Goal: Information Seeking & Learning: Learn about a topic

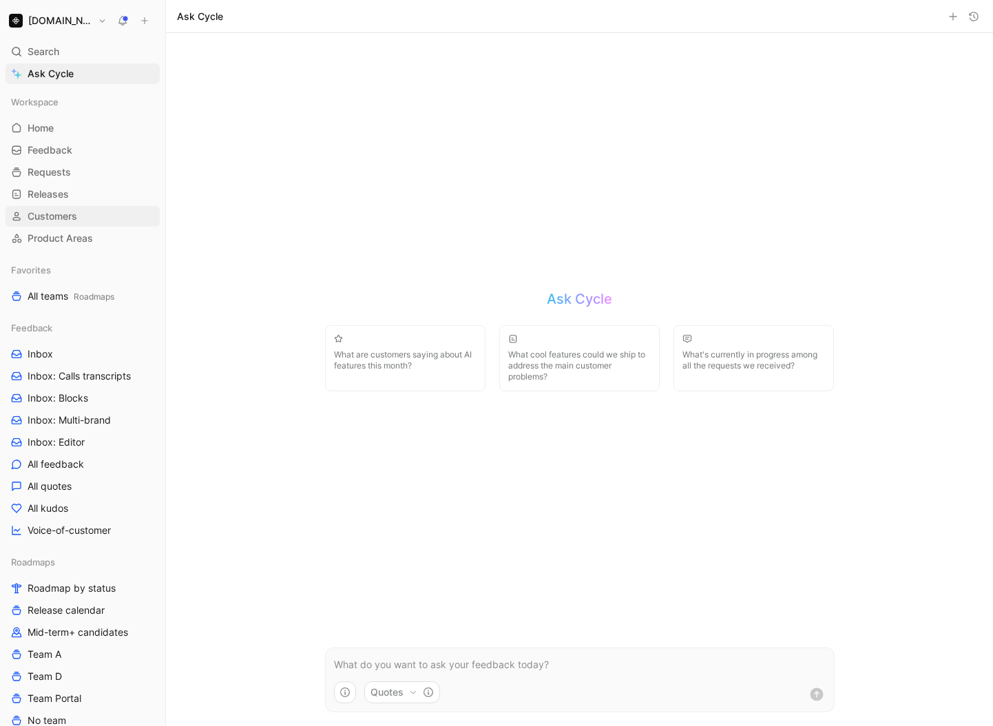
click at [63, 219] on span "Customers" at bounding box center [53, 216] width 50 height 14
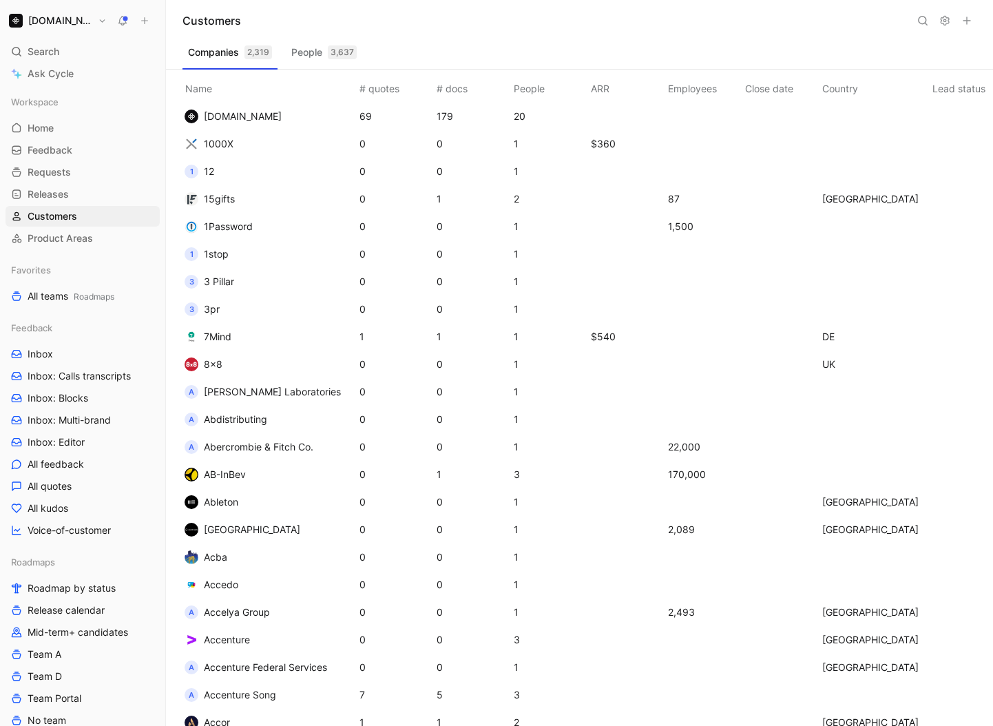
click at [917, 16] on icon at bounding box center [922, 20] width 11 height 11
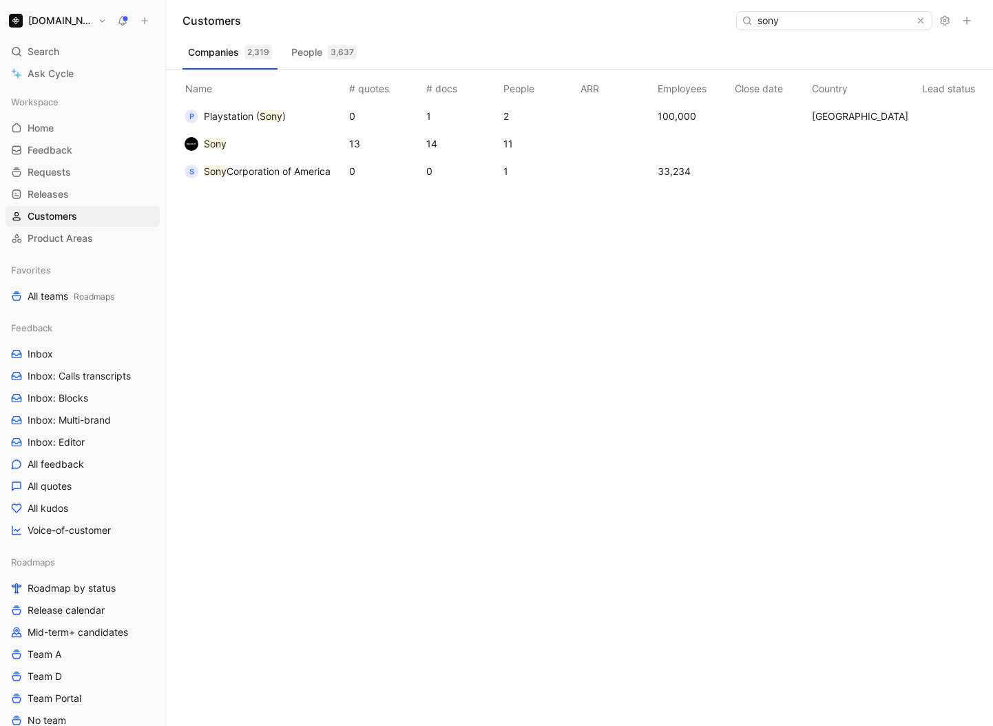
type input "sony"
click at [260, 147] on td "Sony" at bounding box center [261, 144] width 169 height 28
click at [204, 142] on mark "Sony" at bounding box center [215, 144] width 23 height 12
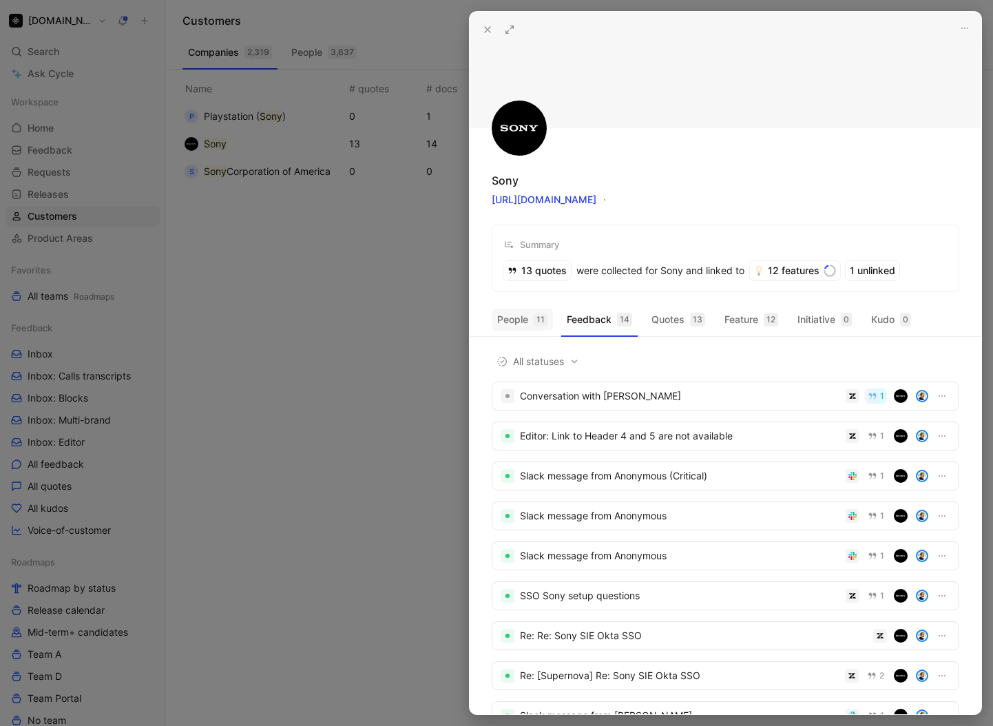
click at [536, 324] on div "11" at bounding box center [540, 320] width 14 height 14
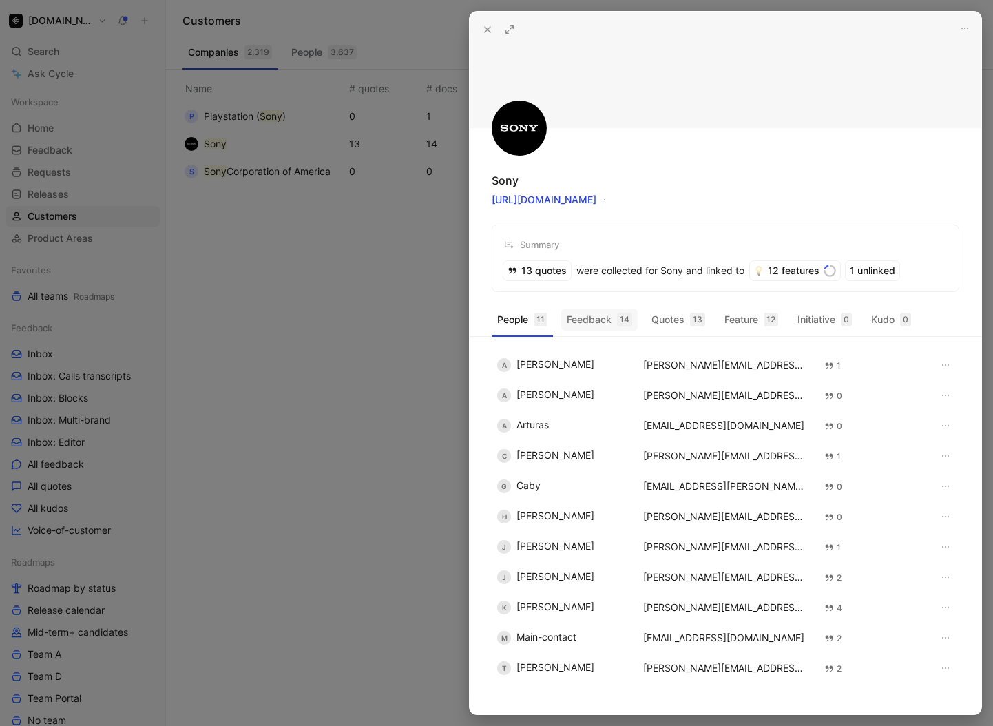
click at [616, 324] on button "Feedback 14" at bounding box center [599, 319] width 76 height 22
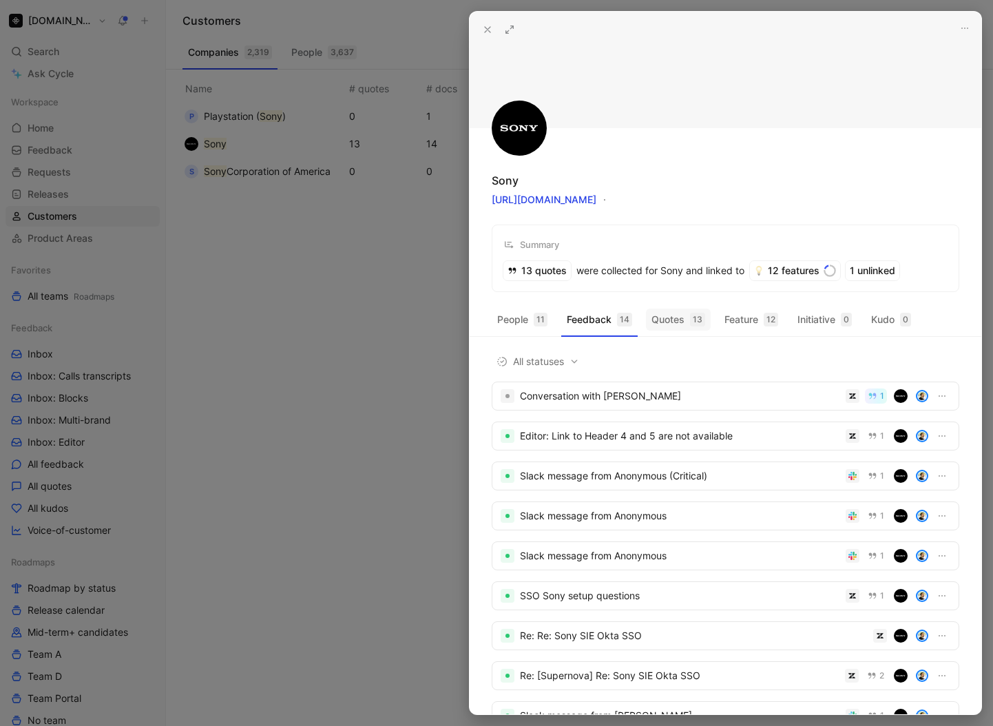
click at [693, 319] on div "13" at bounding box center [697, 320] width 15 height 14
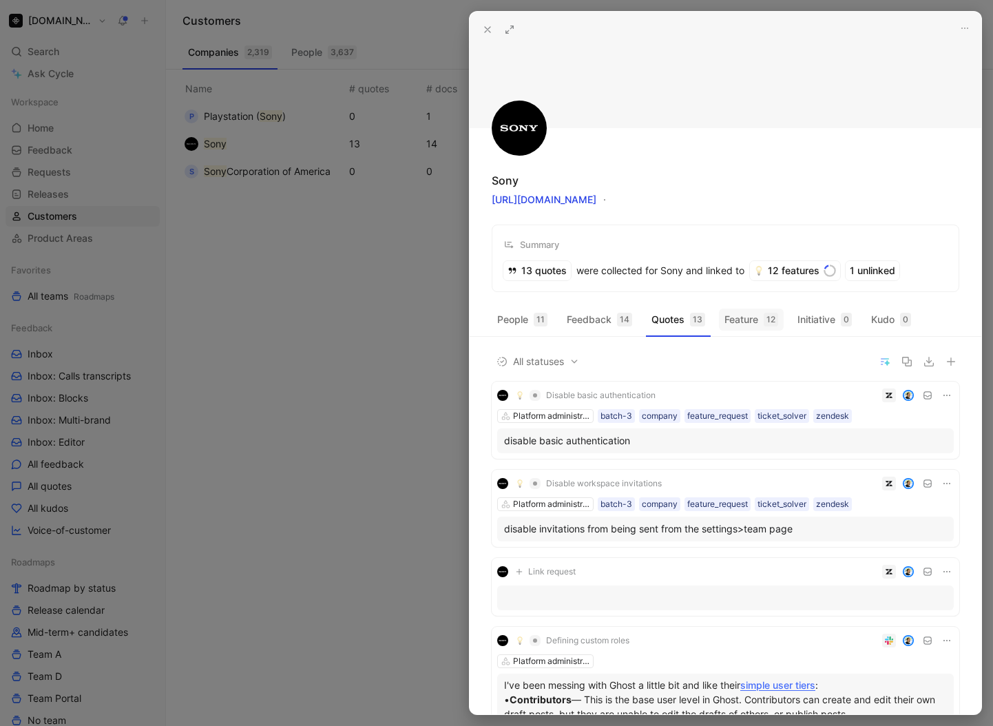
click at [765, 324] on div "12" at bounding box center [770, 320] width 14 height 14
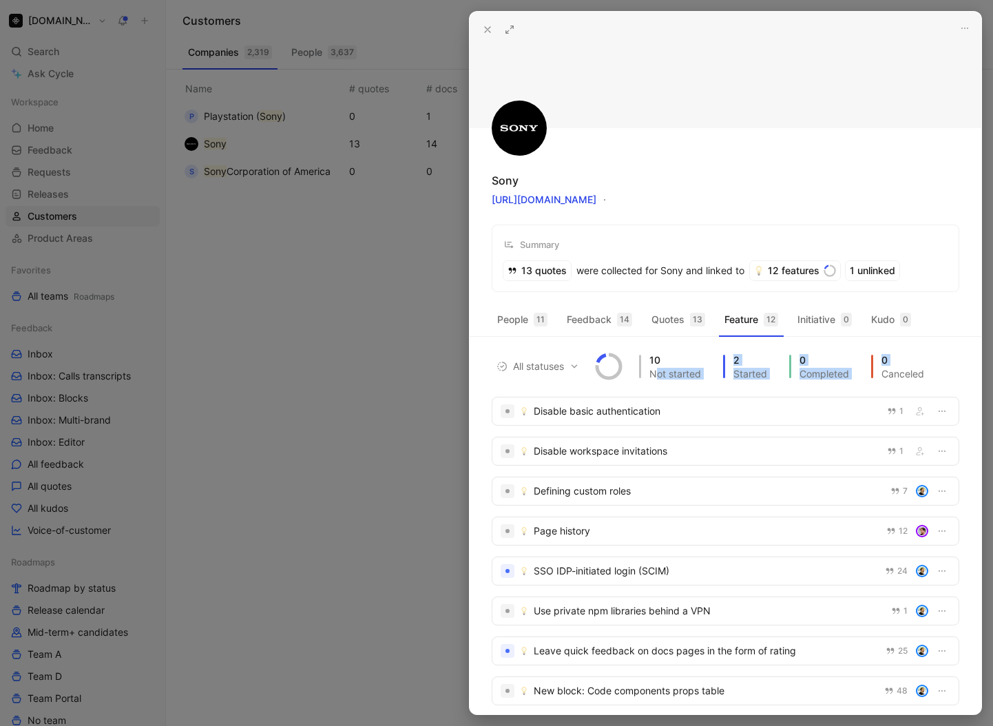
drag, startPoint x: 655, startPoint y: 373, endPoint x: 886, endPoint y: 372, distance: 231.3
click at [886, 372] on div "10 Not started 2 Started 0 Completed 0 Canceled" at bounding box center [781, 366] width 296 height 23
click at [912, 374] on div "Canceled" at bounding box center [902, 374] width 43 height 10
drag, startPoint x: 912, startPoint y: 374, endPoint x: 680, endPoint y: 371, distance: 232.0
click at [681, 371] on div "10 Not started 2 Started 0 Completed 0 Canceled" at bounding box center [781, 366] width 296 height 23
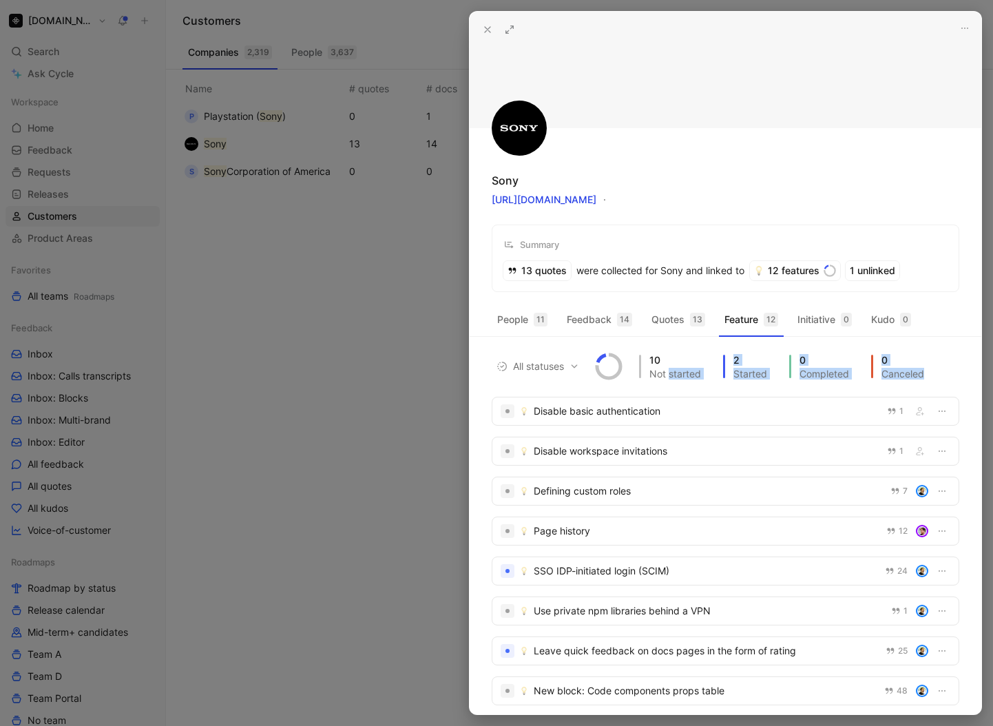
click at [680, 371] on div "Not started" at bounding box center [675, 374] width 52 height 10
click at [535, 273] on div "13 quotes" at bounding box center [536, 270] width 67 height 19
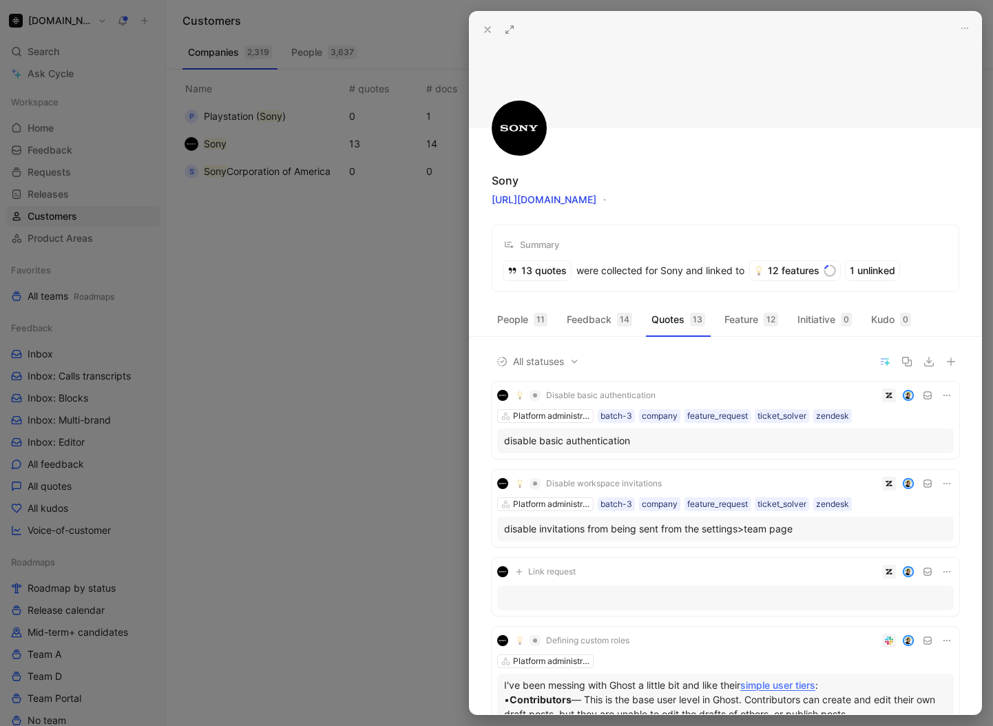
click at [640, 155] on div "Sony [URL][DOMAIN_NAME] Summary 13 quotes were collected for Sony and linked to…" at bounding box center [724, 152] width 511 height 280
click at [533, 317] on button "People 11" at bounding box center [522, 319] width 61 height 22
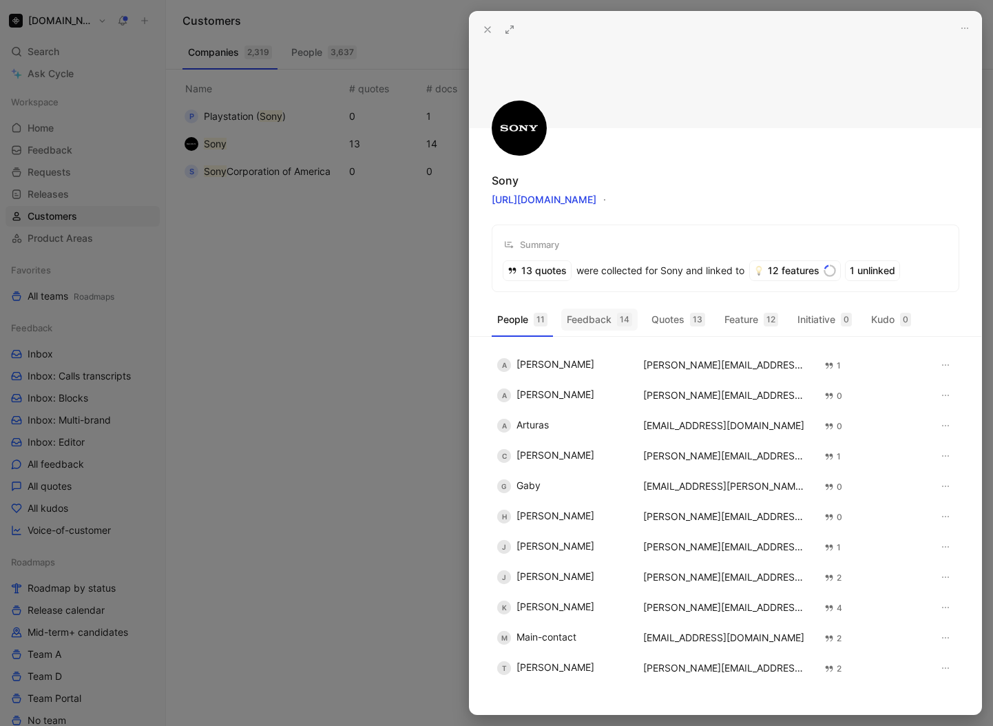
click at [594, 313] on button "Feedback 14" at bounding box center [599, 319] width 76 height 22
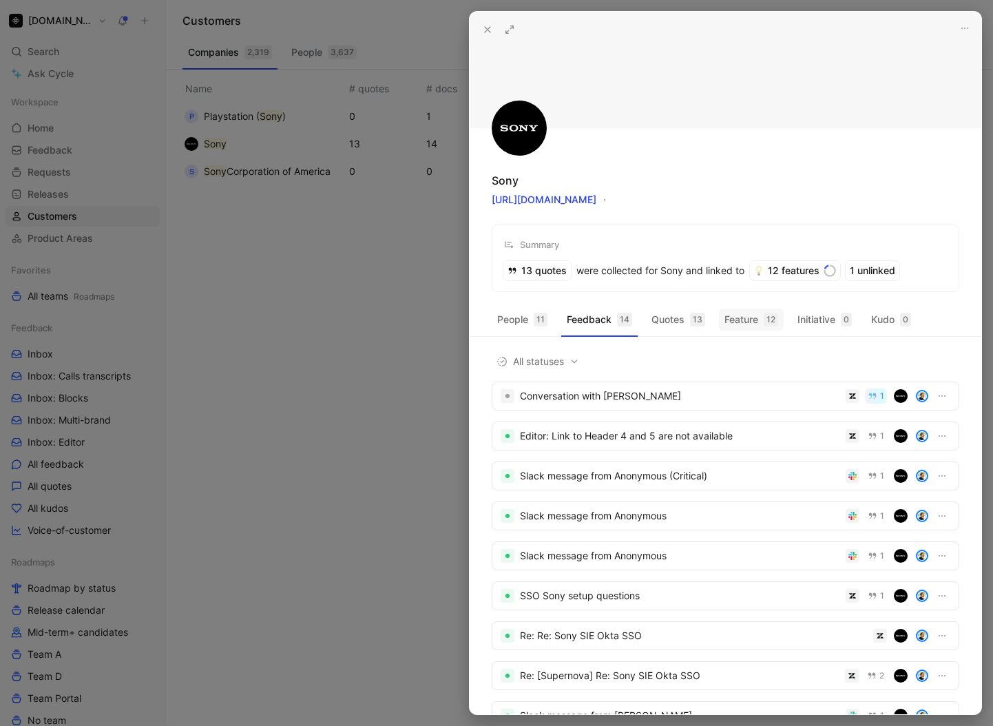
click at [742, 308] on button "Feature 12" at bounding box center [751, 319] width 65 height 22
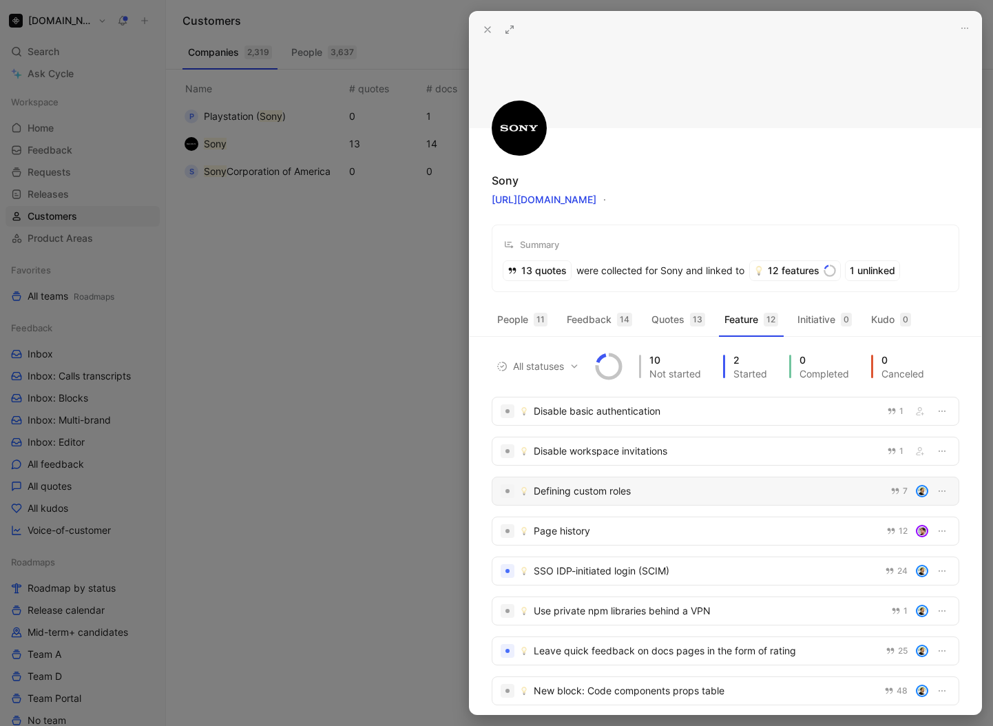
click at [593, 567] on div "SSO IDP-initiated login (SCIM)" at bounding box center [704, 570] width 343 height 17
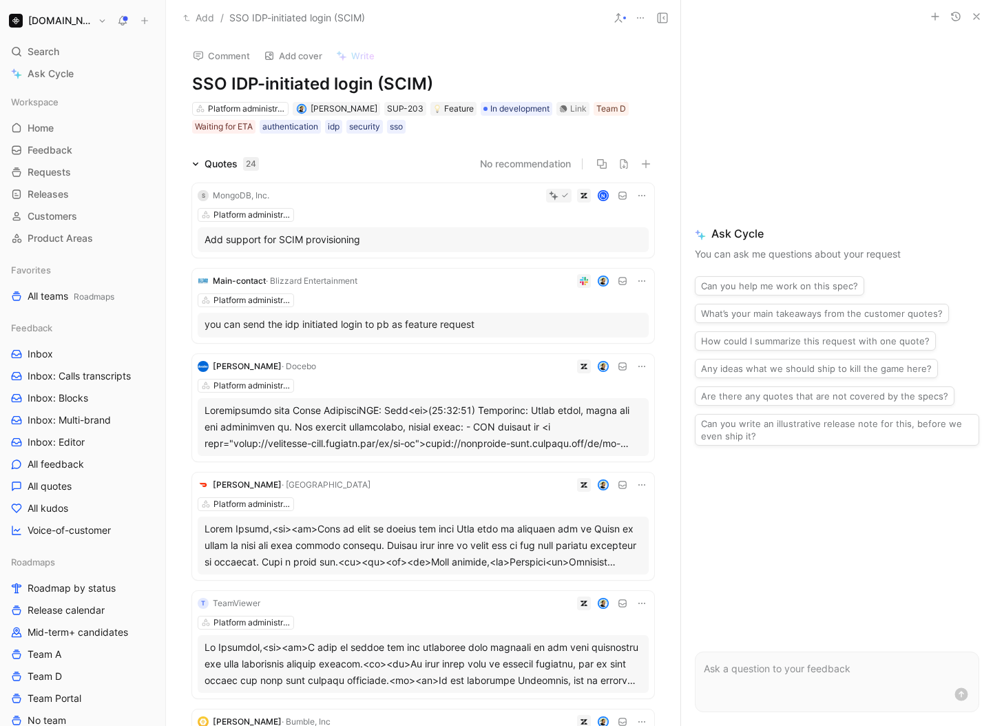
click at [979, 17] on icon "button" at bounding box center [976, 16] width 11 height 11
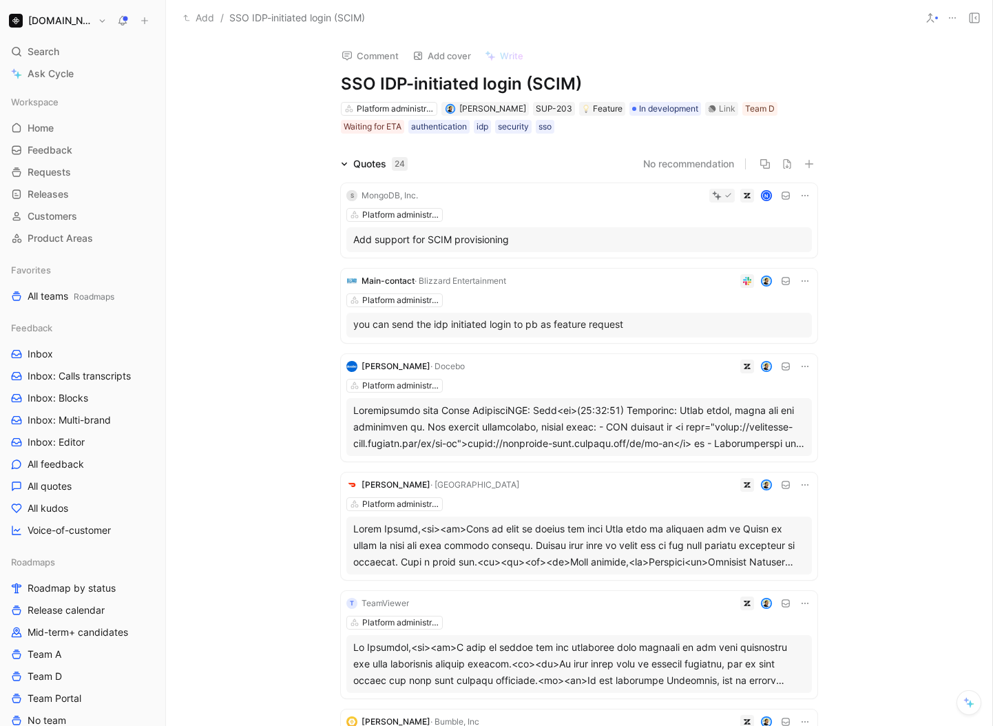
click at [344, 158] on div "Quotes 24" at bounding box center [374, 164] width 78 height 17
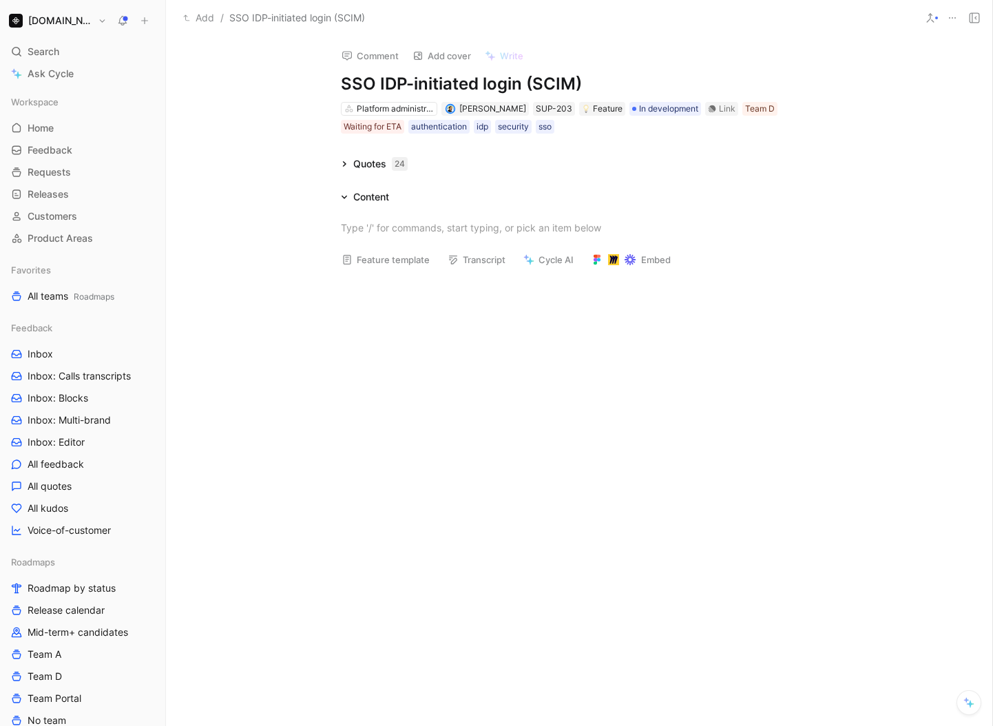
click at [344, 158] on div "Quotes 24" at bounding box center [374, 164] width 78 height 17
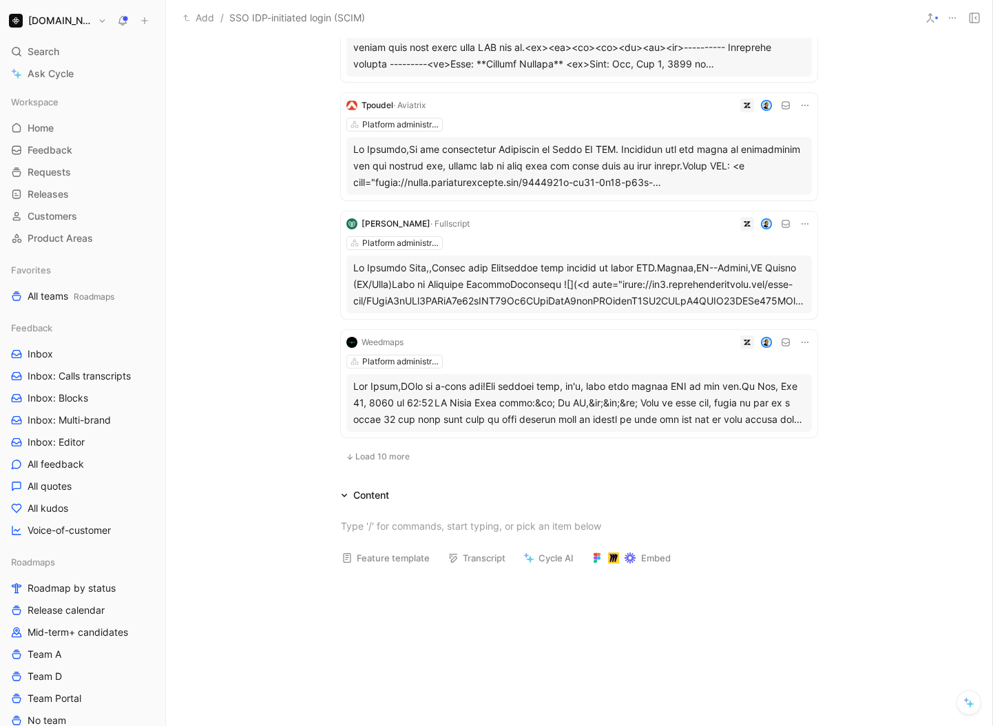
scroll to position [855, 0]
click at [378, 450] on span "Load 10 more" at bounding box center [382, 454] width 54 height 11
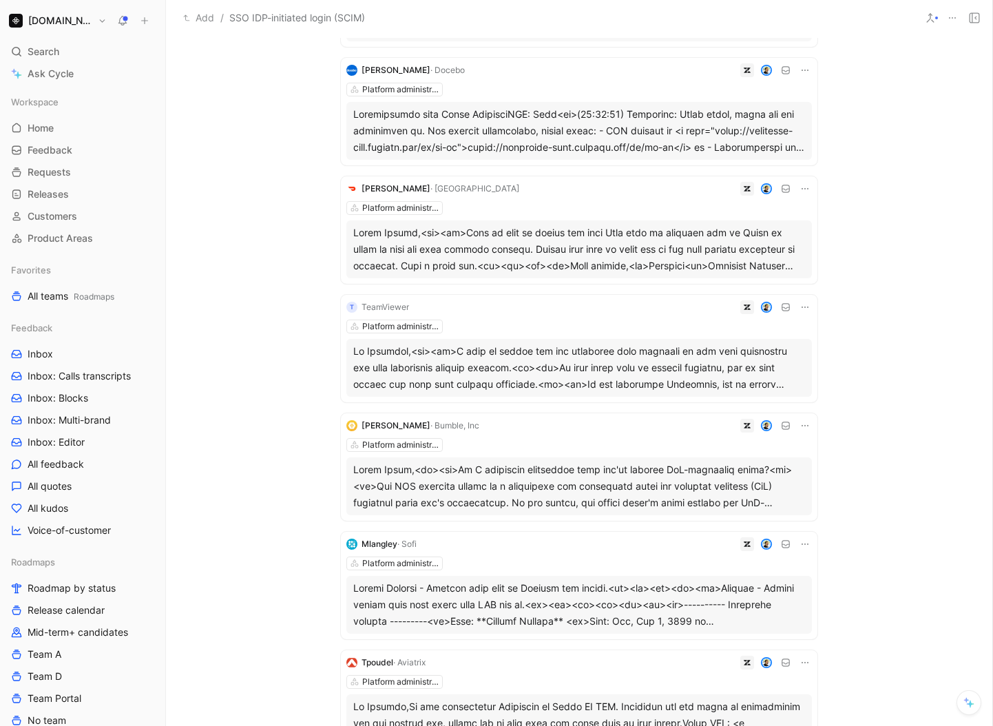
scroll to position [0, 0]
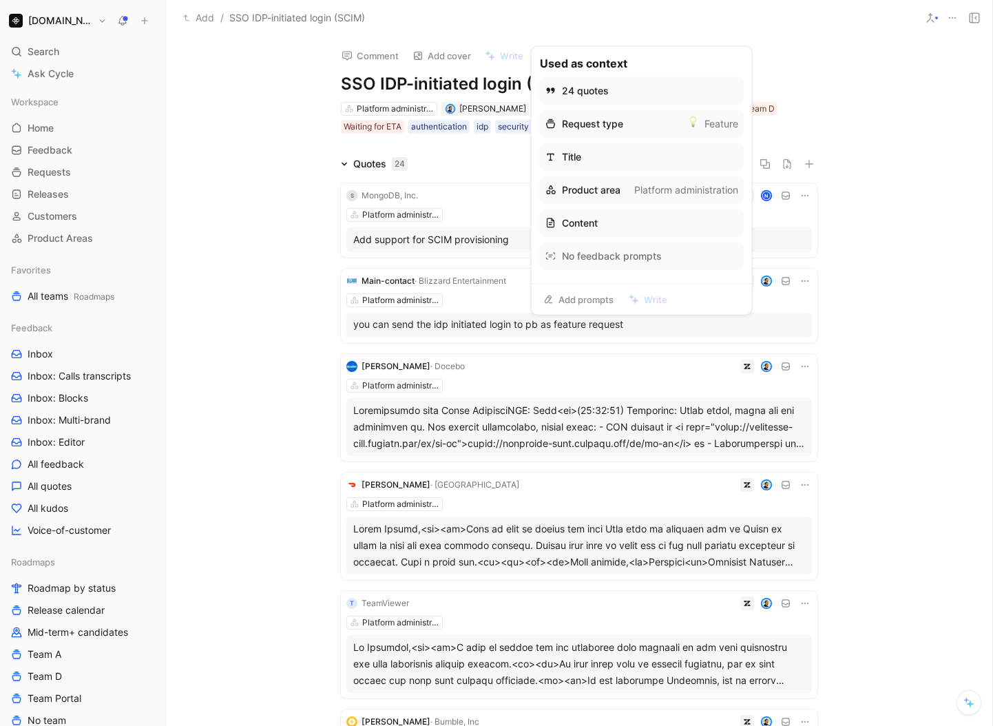
drag, startPoint x: 571, startPoint y: 93, endPoint x: 648, endPoint y: 324, distance: 243.4
click at [646, 317] on body "[DOMAIN_NAME] Search ⌘ K Ask Cycle Workspace Home G then H Feedback G then F Re…" at bounding box center [496, 363] width 993 height 726
click at [679, 263] on div "No feedback prompts" at bounding box center [641, 256] width 193 height 17
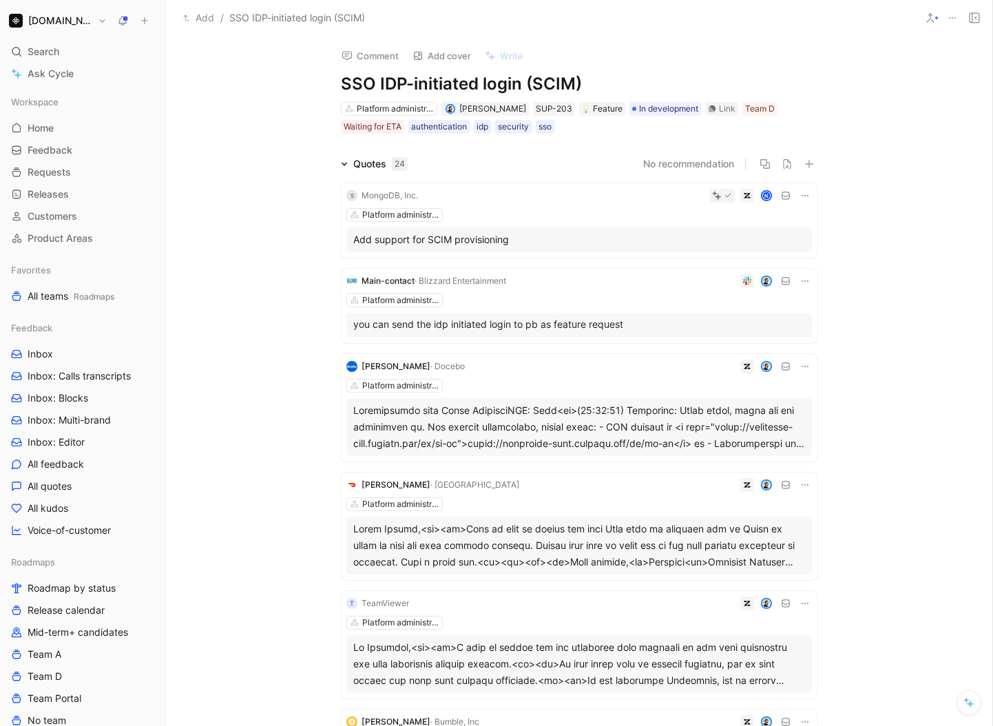
click at [368, 158] on div "Quotes 24" at bounding box center [380, 164] width 54 height 17
